Goal: Transaction & Acquisition: Book appointment/travel/reservation

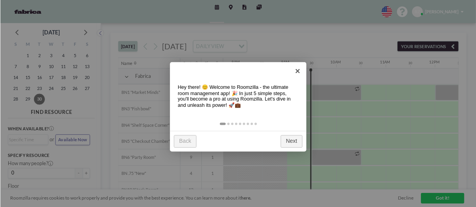
scroll to position [0, 398]
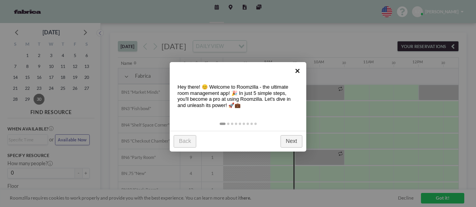
click at [294, 73] on link "×" at bounding box center [298, 71] width 18 height 18
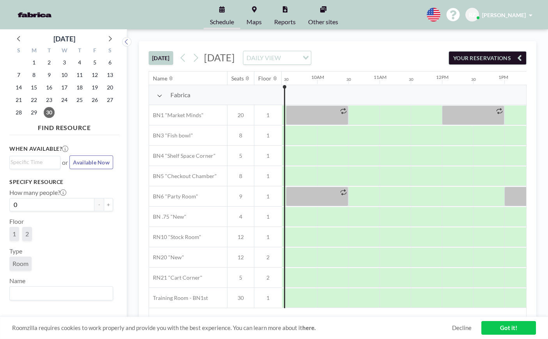
scroll to position [0, 593]
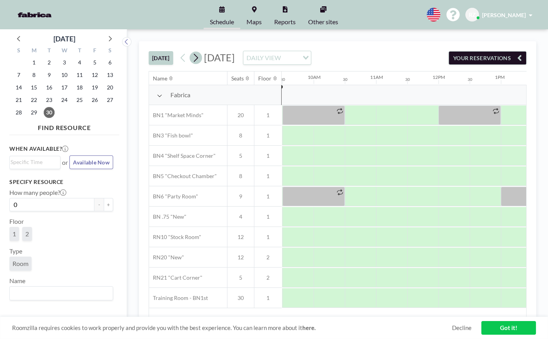
click at [201, 61] on button at bounding box center [196, 58] width 12 height 12
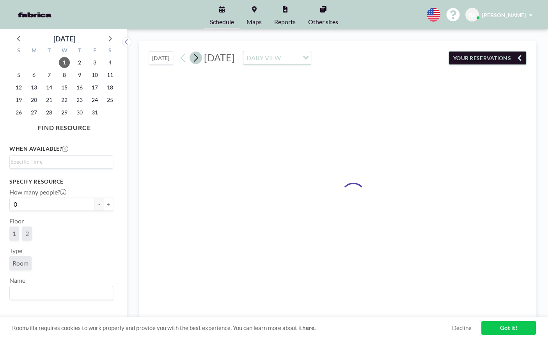
click at [201, 60] on button at bounding box center [196, 58] width 12 height 12
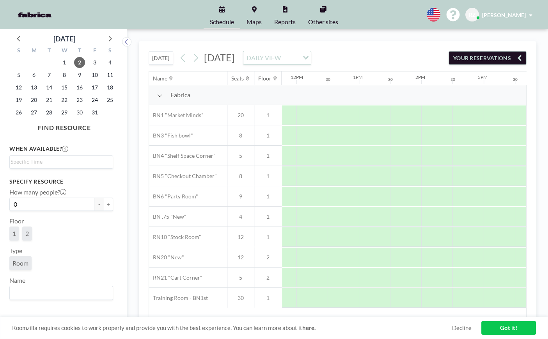
scroll to position [0, 738]
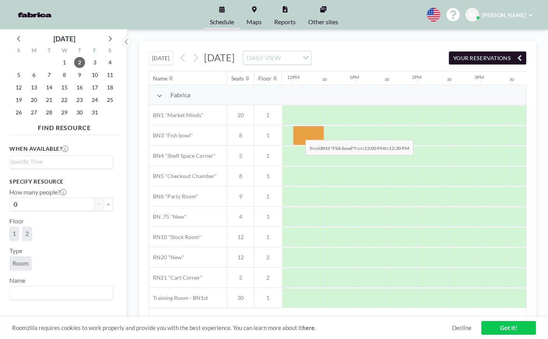
click at [299, 134] on div at bounding box center [308, 136] width 31 height 20
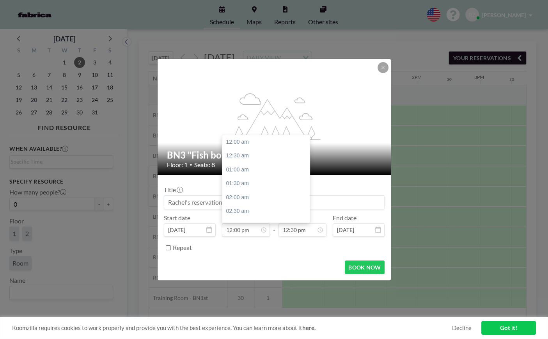
scroll to position [333, 0]
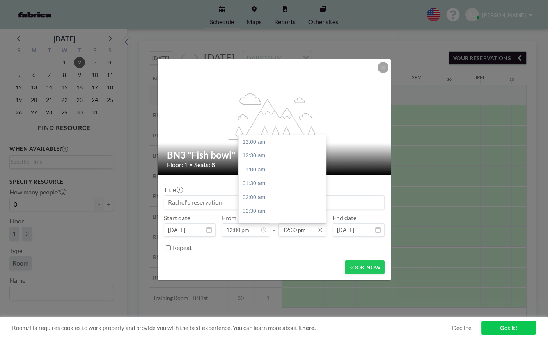
click at [290, 207] on input "12:30 pm" at bounding box center [303, 229] width 48 height 13
click at [271, 176] on div "04:00 pm" at bounding box center [284, 174] width 91 height 14
type input "04:00 pm"
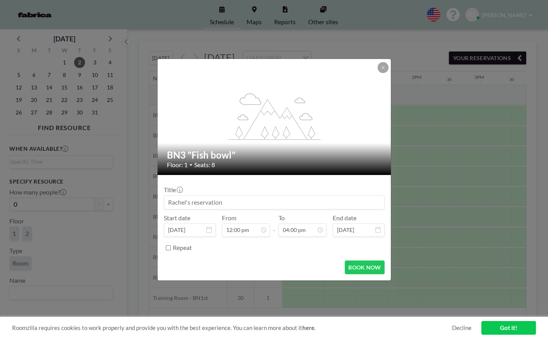
click at [256, 207] on input at bounding box center [274, 202] width 220 height 13
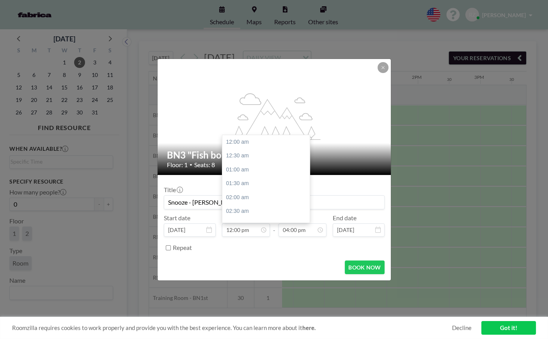
scroll to position [333, 0]
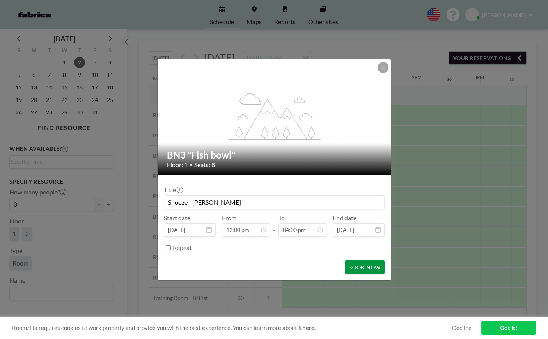
type input "Snooze - [PERSON_NAME]"
click at [368, 207] on button "BOOK NOW" at bounding box center [364, 267] width 39 height 14
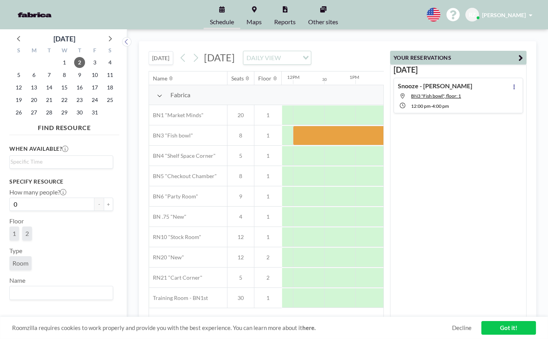
click at [476, 207] on link "Got it!" at bounding box center [509, 328] width 55 height 14
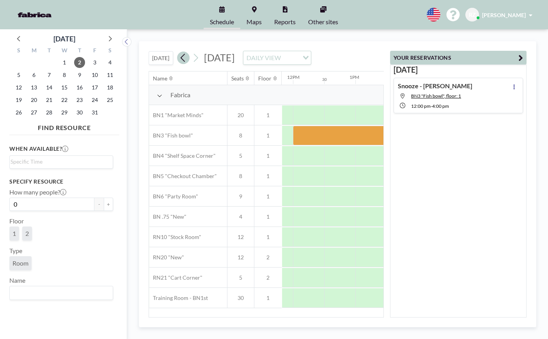
click at [187, 60] on icon at bounding box center [183, 58] width 7 height 12
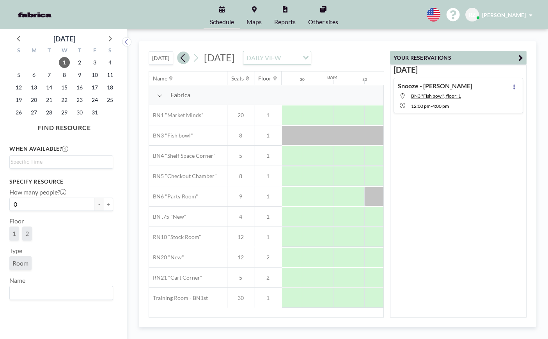
scroll to position [0, 468]
